Goal: Find specific page/section: Find specific page/section

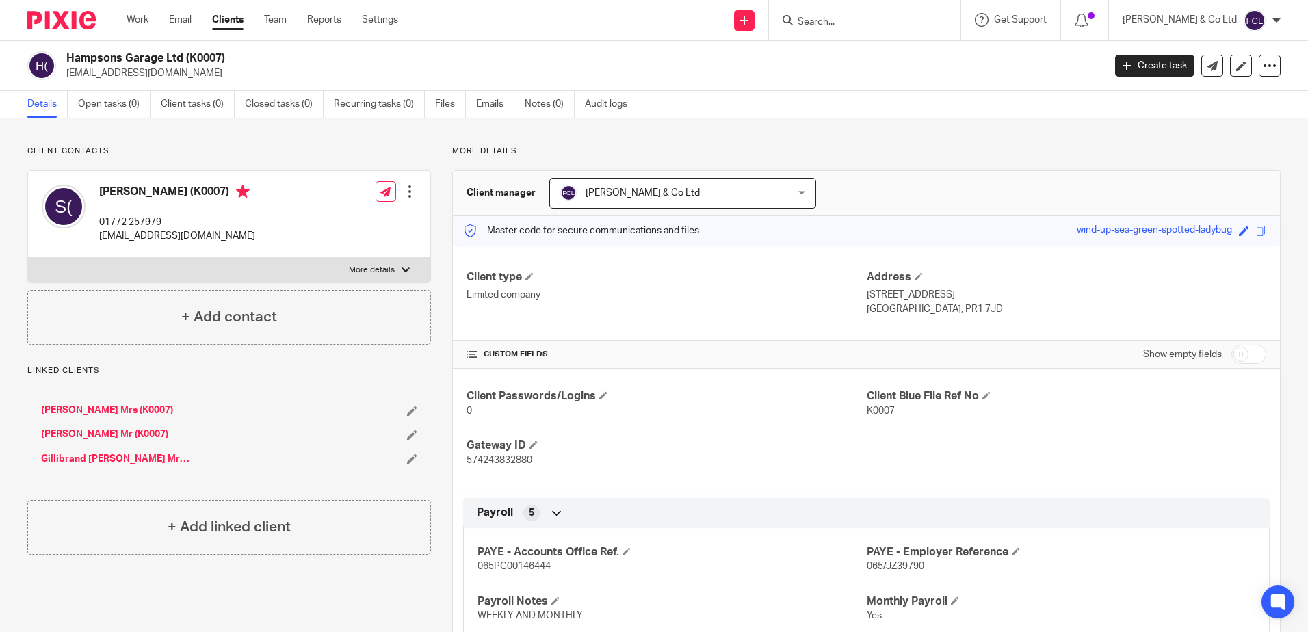
click at [835, 29] on div at bounding box center [862, 20] width 159 height 17
click at [853, 21] on input "Search" at bounding box center [858, 22] width 123 height 12
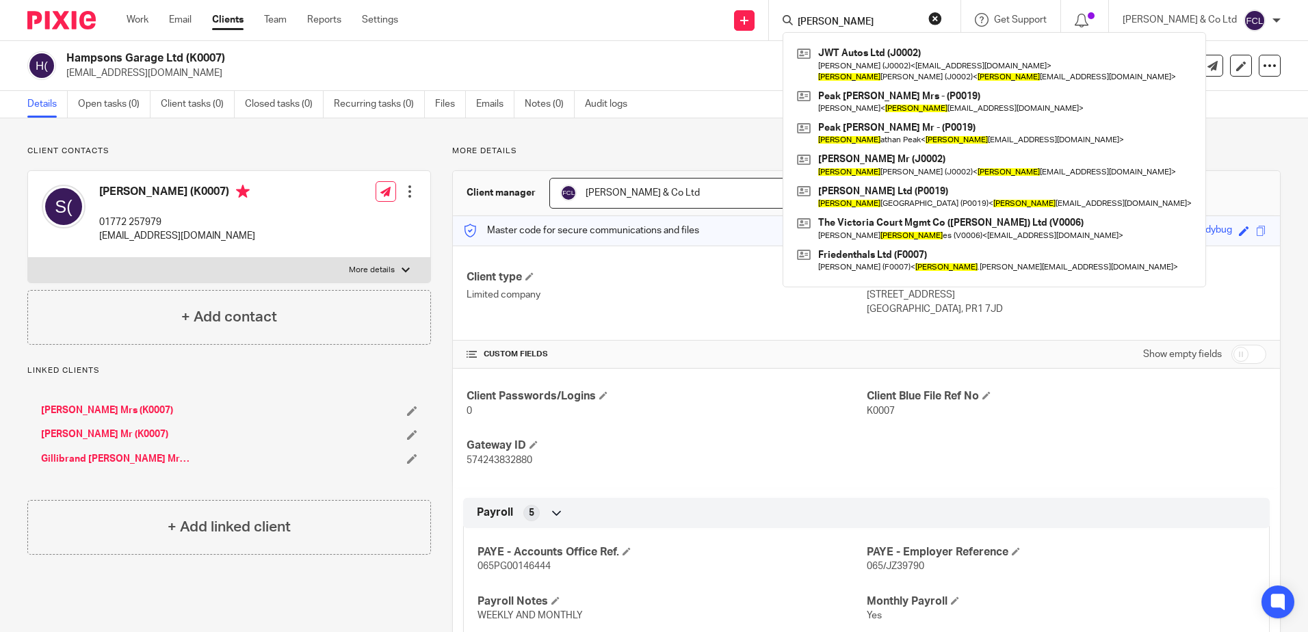
drag, startPoint x: 874, startPoint y: 20, endPoint x: 840, endPoint y: 23, distance: 34.4
click at [840, 23] on div "[PERSON_NAME]" at bounding box center [862, 20] width 159 height 17
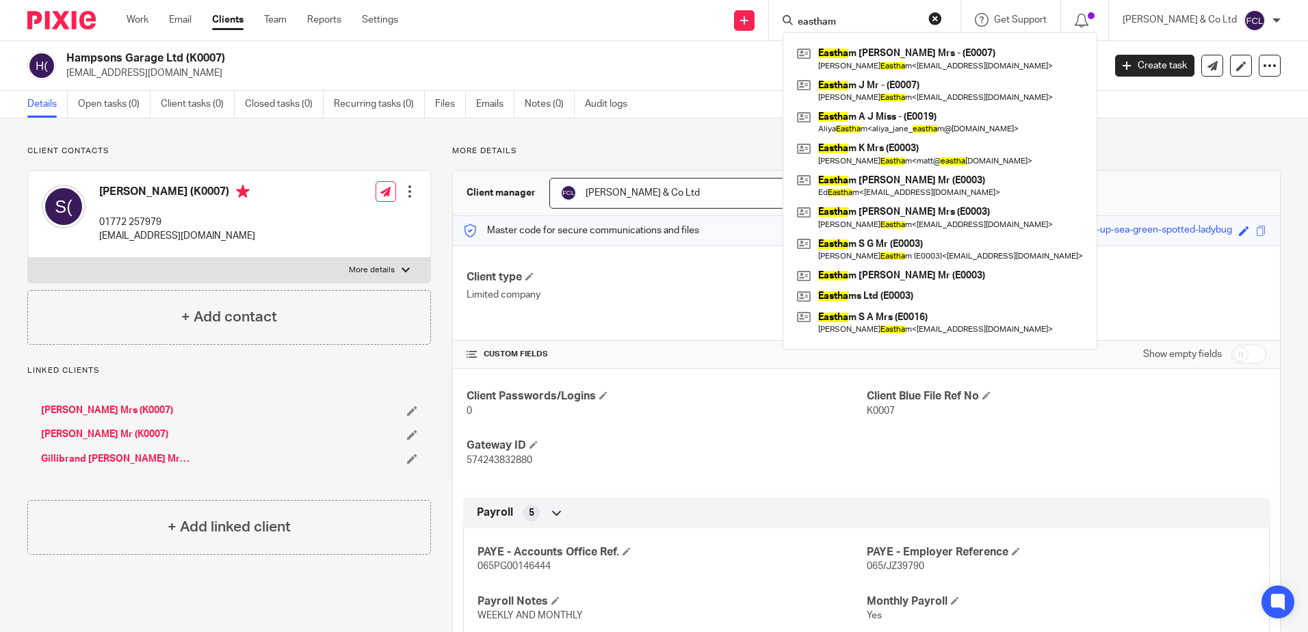
type input "eastham"
click button "submit" at bounding box center [0, 0] width 0 height 0
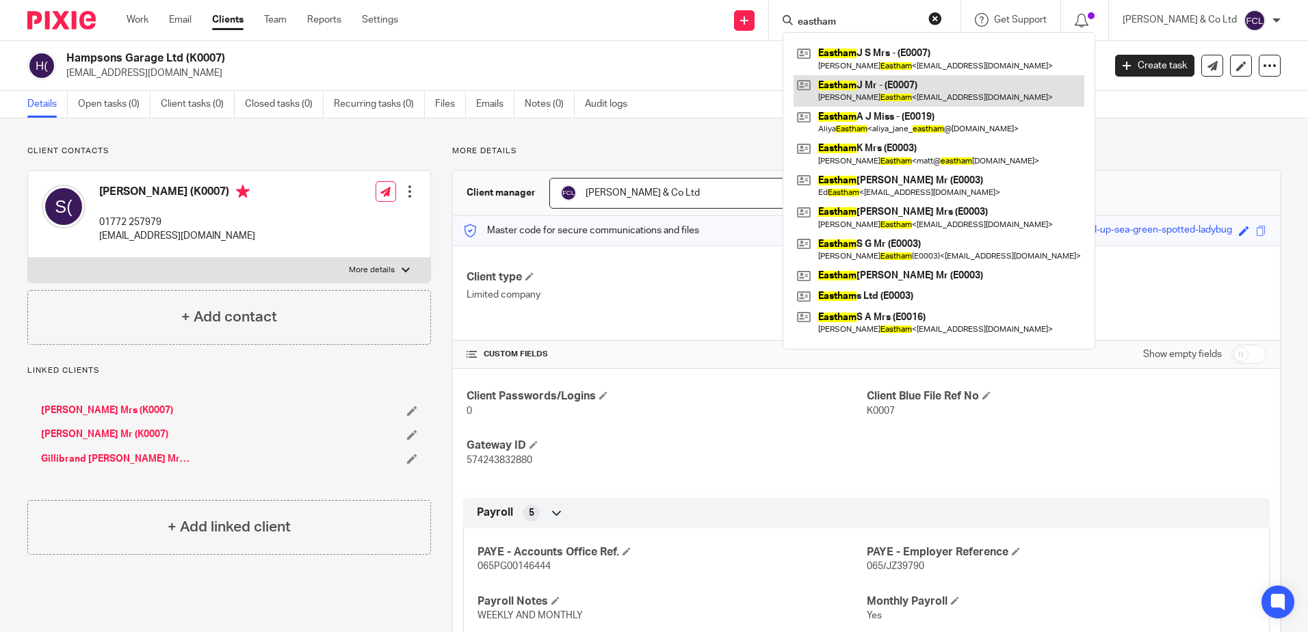
click at [916, 92] on link at bounding box center [939, 90] width 291 height 31
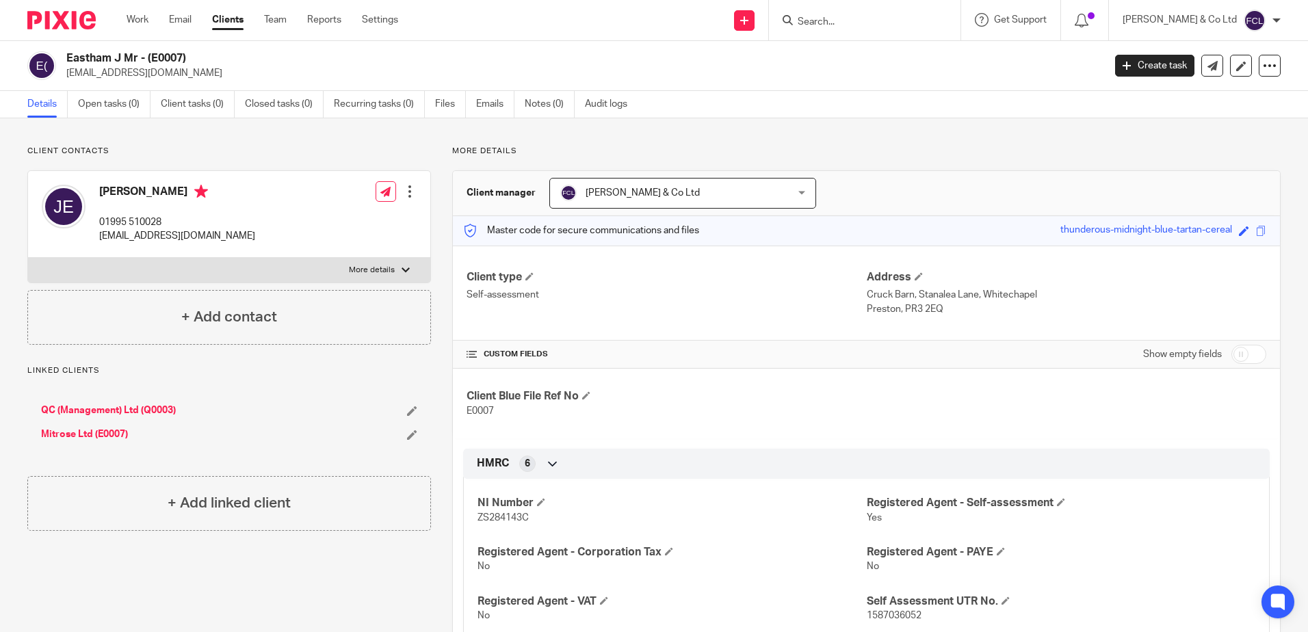
click at [893, 29] on div at bounding box center [865, 20] width 192 height 40
click at [890, 23] on input "Search" at bounding box center [858, 22] width 123 height 12
drag, startPoint x: 916, startPoint y: 22, endPoint x: 831, endPoint y: 21, distance: 85.6
click at [831, 21] on div "07510209635" at bounding box center [862, 20] width 159 height 17
click at [894, 16] on input "07510 20" at bounding box center [858, 22] width 123 height 12
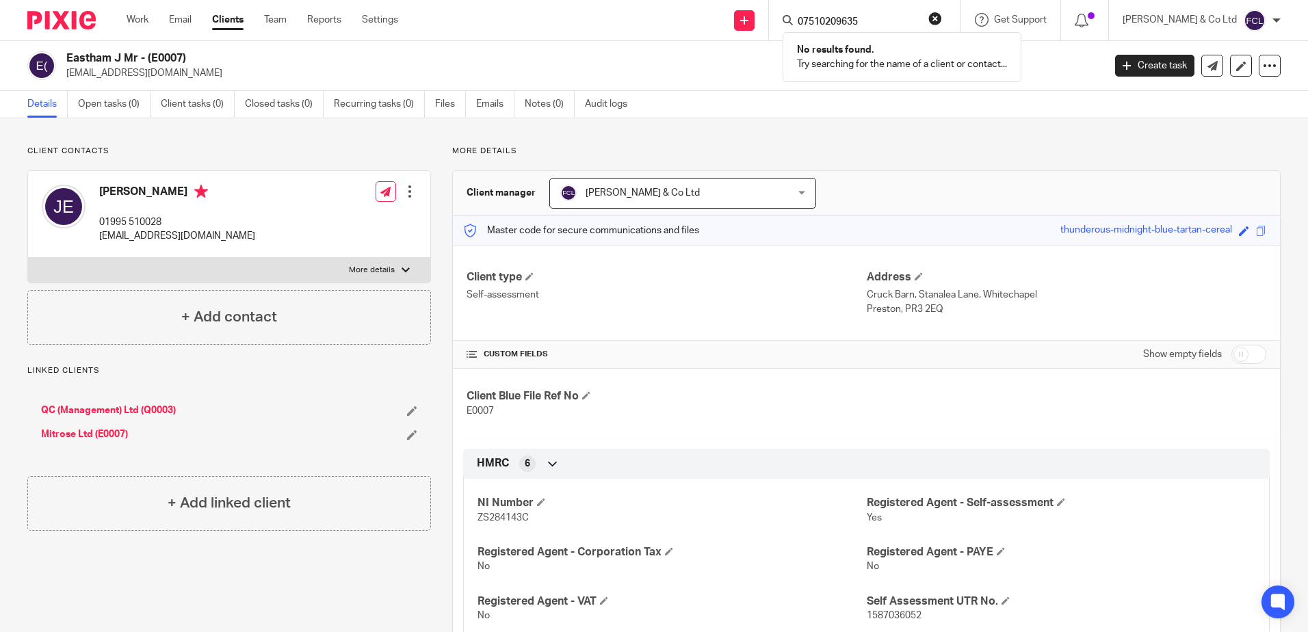
type input "07510209635"
